Goal: Task Accomplishment & Management: Manage account settings

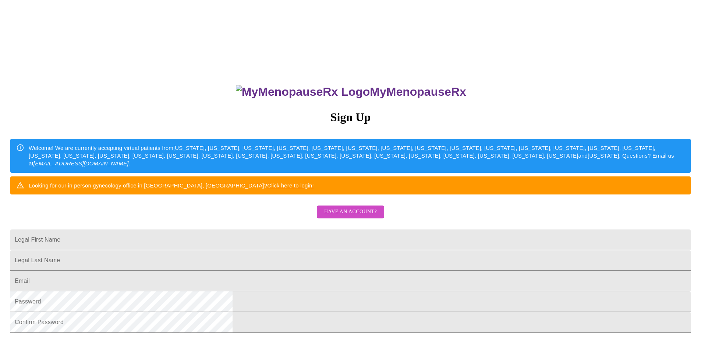
click at [349, 216] on span "Have an account?" at bounding box center [350, 211] width 53 height 9
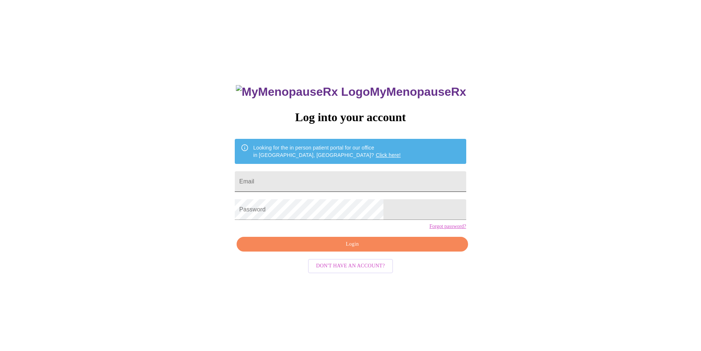
click at [354, 181] on input "Email" at bounding box center [350, 181] width 231 height 21
type input "ever_after22@hotmail.com"
click at [349, 249] on span "Login" at bounding box center [352, 244] width 214 height 9
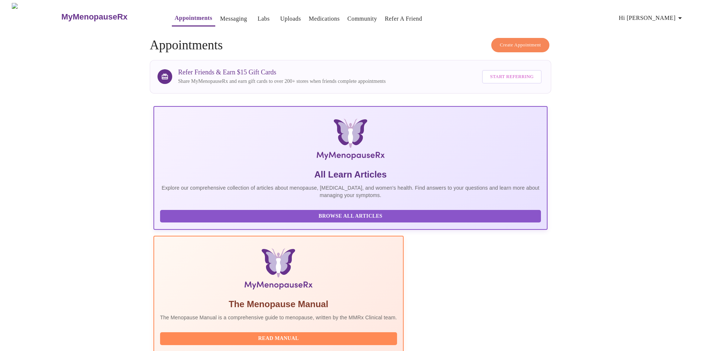
click at [258, 18] on link "Labs" at bounding box center [264, 19] width 12 height 10
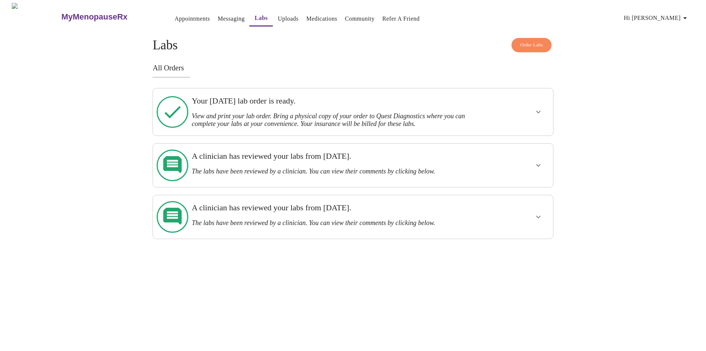
click at [278, 14] on link "Uploads" at bounding box center [288, 19] width 21 height 10
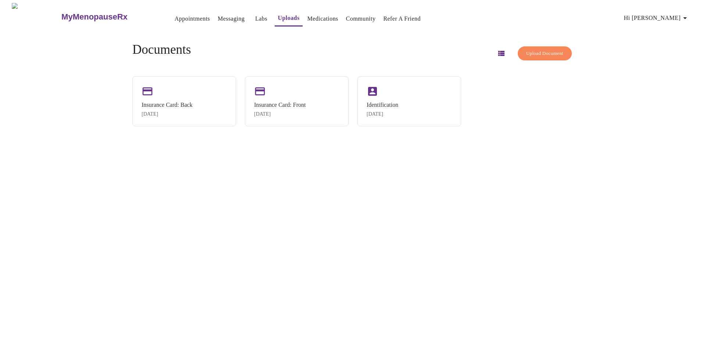
click at [314, 14] on link "Medications" at bounding box center [323, 19] width 31 height 10
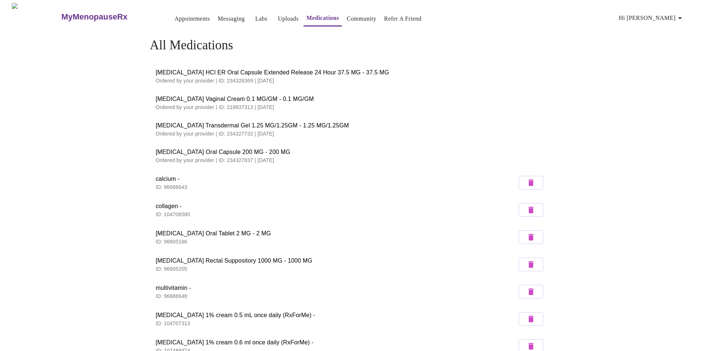
click at [666, 14] on span "Hi Heather" at bounding box center [651, 18] width 65 height 10
click at [217, 15] on div at bounding box center [353, 175] width 706 height 351
click at [175, 18] on link "Appointments" at bounding box center [192, 19] width 35 height 10
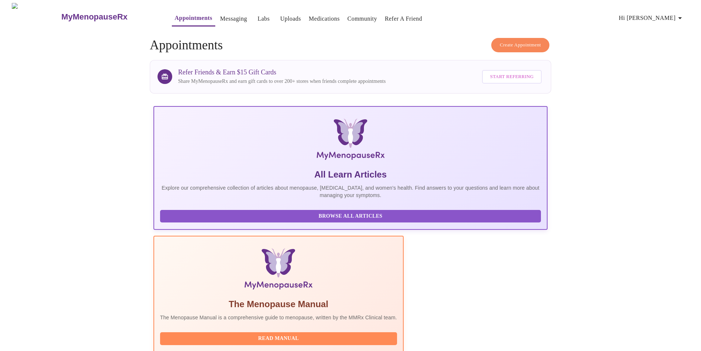
click at [682, 17] on icon "button" at bounding box center [679, 18] width 9 height 9
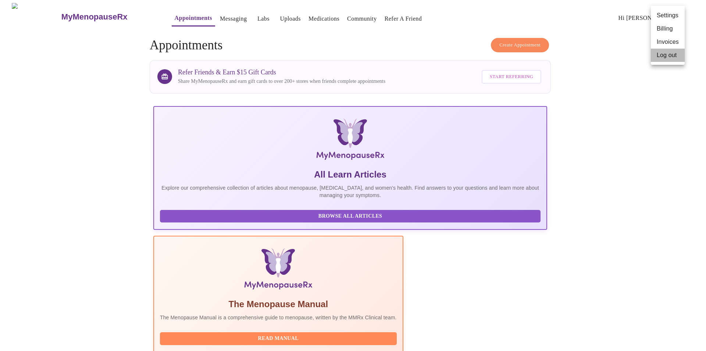
click at [665, 53] on li "Log out" at bounding box center [668, 55] width 34 height 13
